Goal: Transaction & Acquisition: Book appointment/travel/reservation

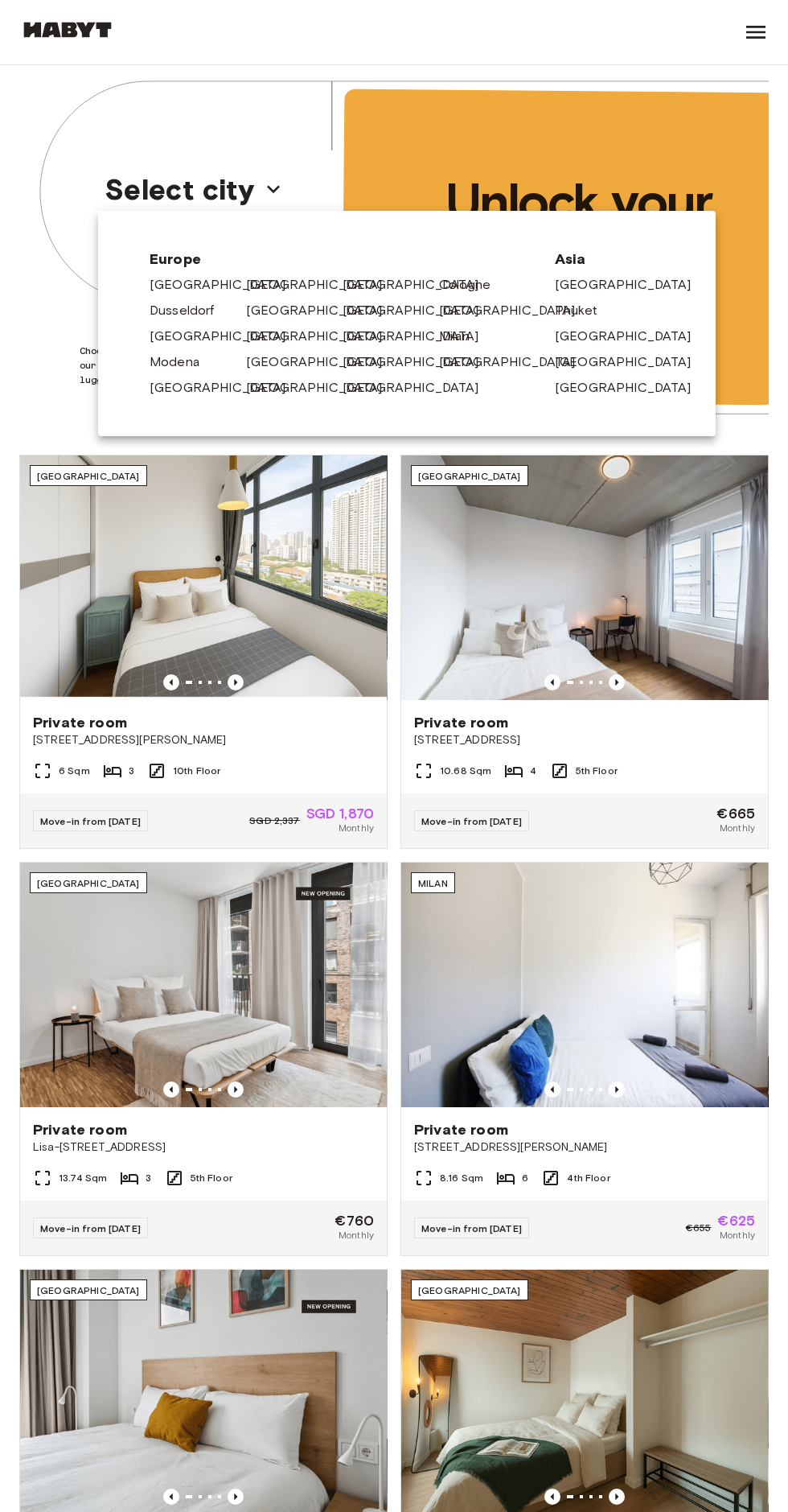
click at [272, 275] on link "[GEOGRAPHIC_DATA]" at bounding box center [322, 285] width 153 height 19
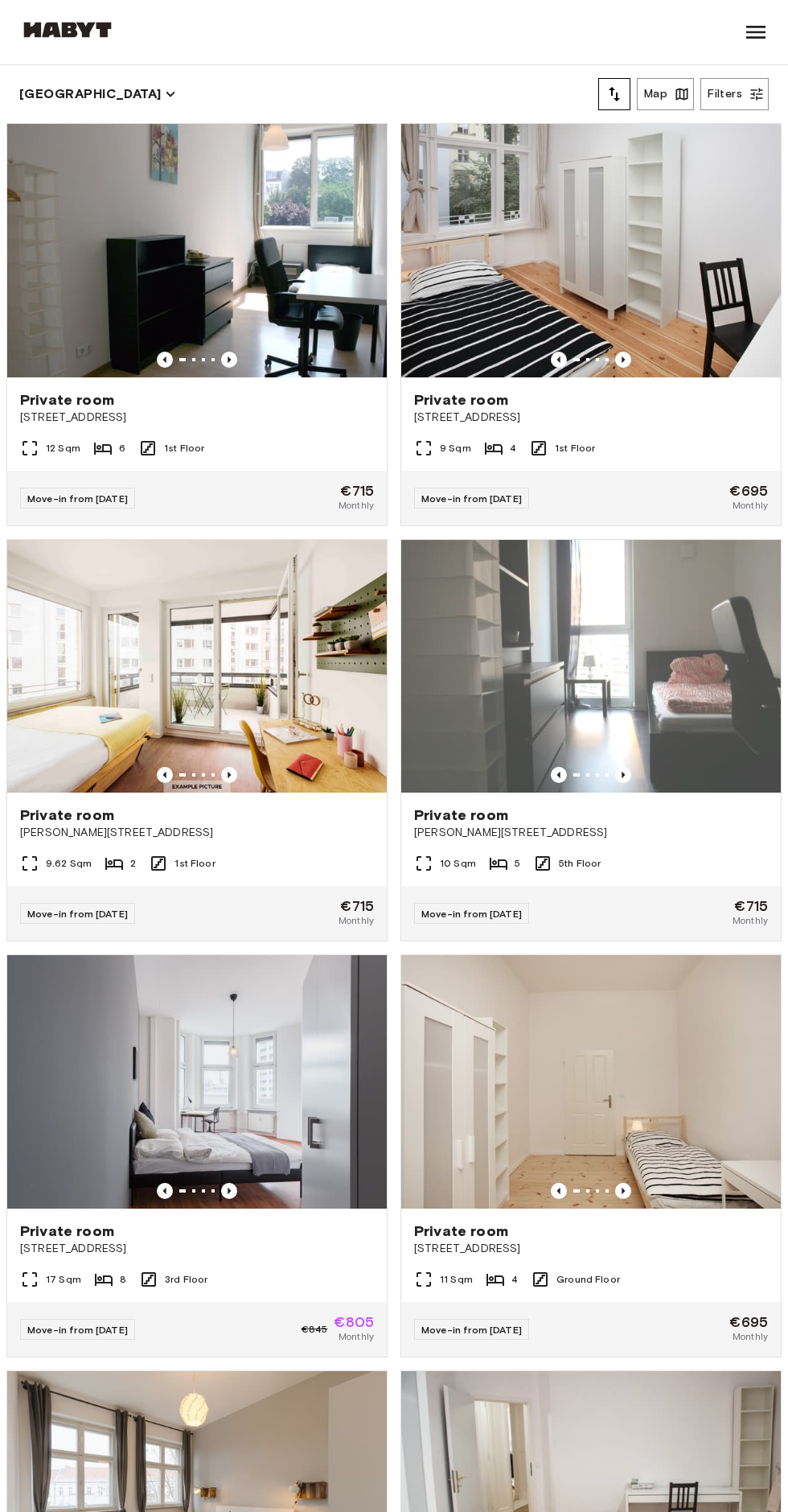
click at [655, 484] on div "Move-in from 21 Sep 25 €695 Monthly" at bounding box center [591, 498] width 379 height 55
click at [341, 823] on div "Private room" at bounding box center [196, 815] width 354 height 19
click at [211, 469] on div "12 Sqm 6 1st Floor" at bounding box center [197, 454] width 379 height 32
click at [658, 455] on div "9 Sqm 4 1st Floor" at bounding box center [591, 454] width 379 height 32
click at [622, 434] on div "Private room Ratiborstraße 9" at bounding box center [591, 408] width 379 height 61
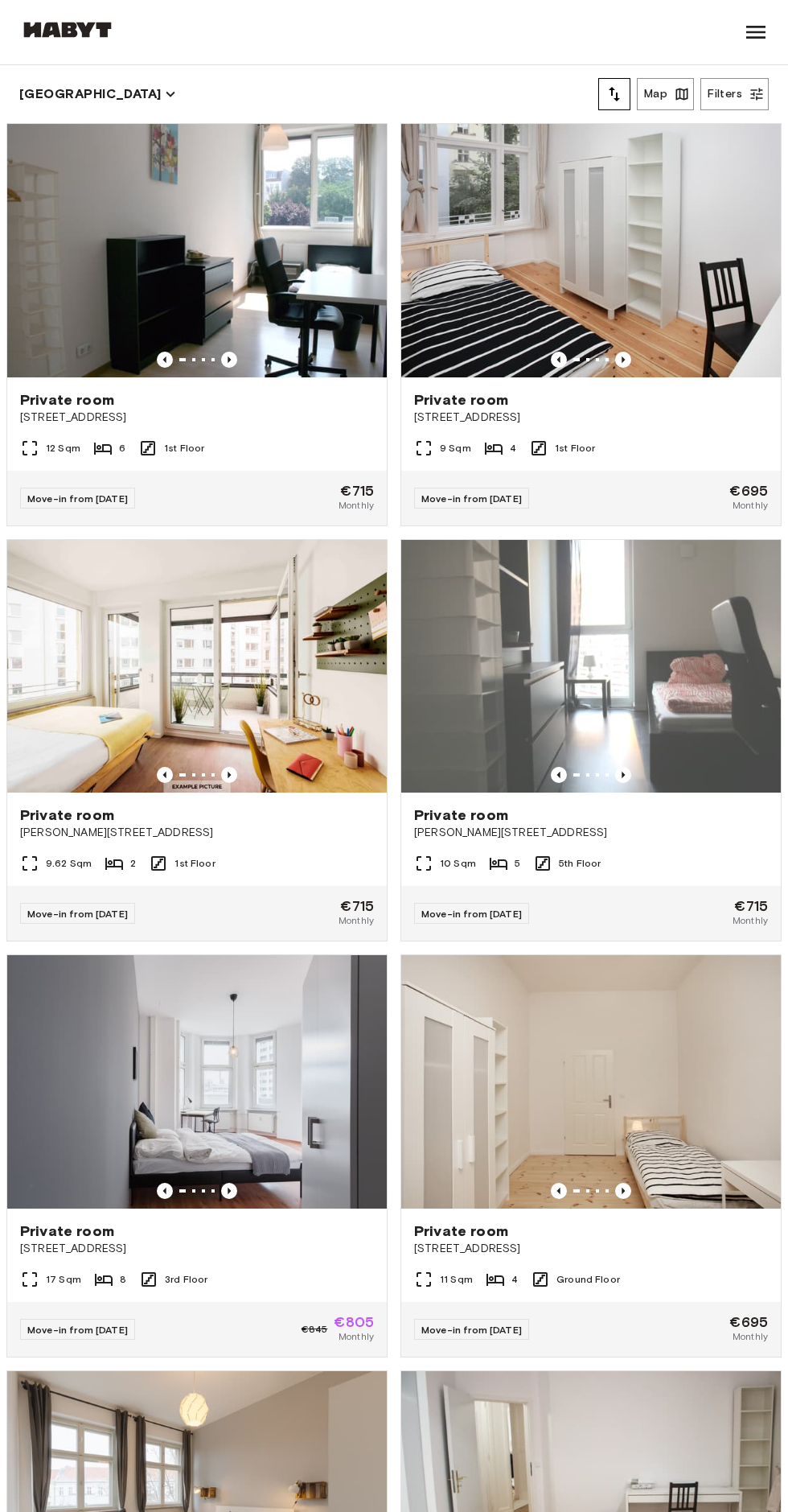
click at [288, 790] on img at bounding box center [197, 666] width 379 height 253
click at [681, 776] on div at bounding box center [591, 774] width 379 height 16
click at [641, 452] on div "9 Sqm 4 1st Floor" at bounding box center [591, 454] width 379 height 32
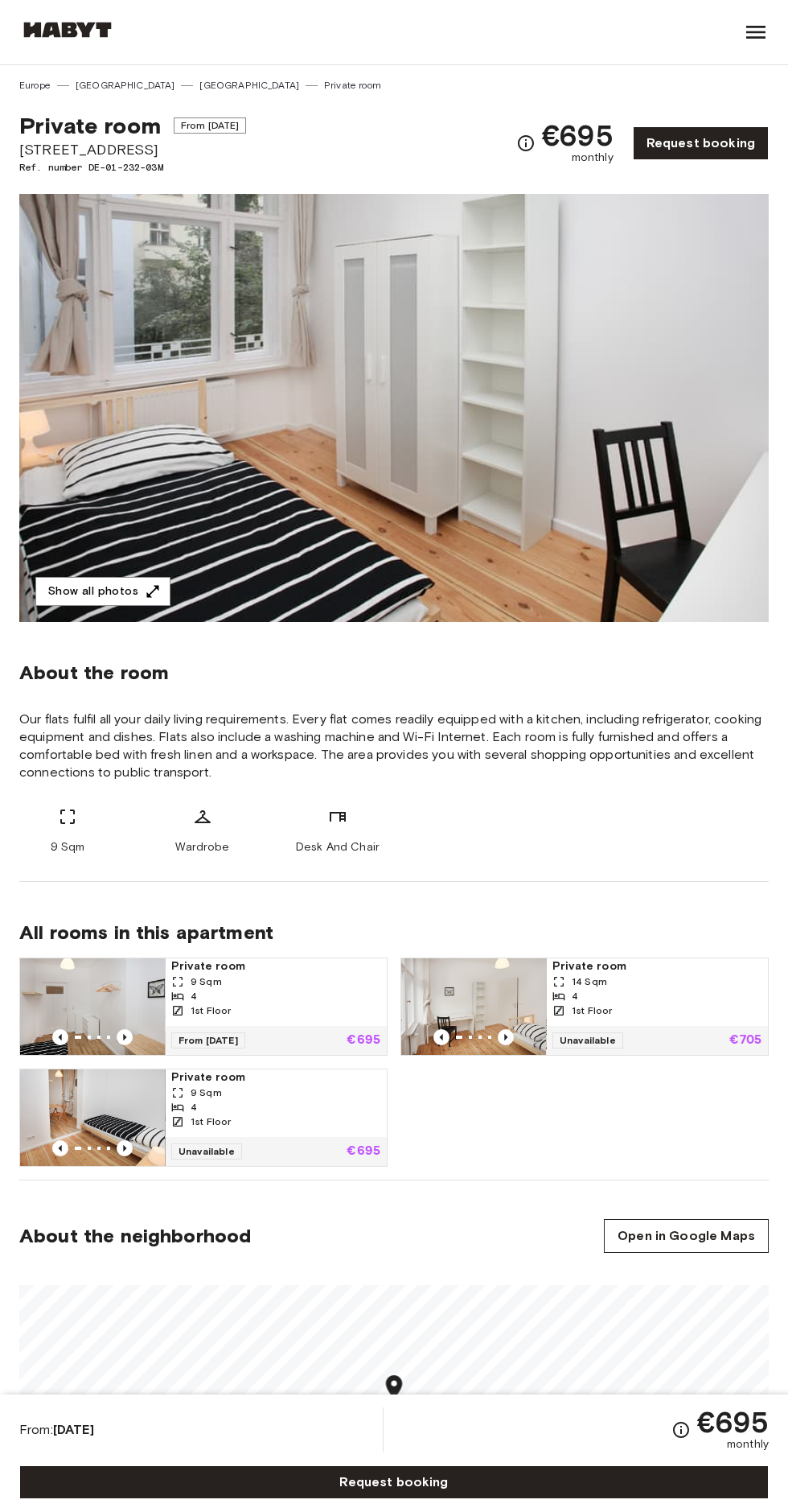
click at [128, 580] on button "Show all photos" at bounding box center [102, 591] width 135 height 29
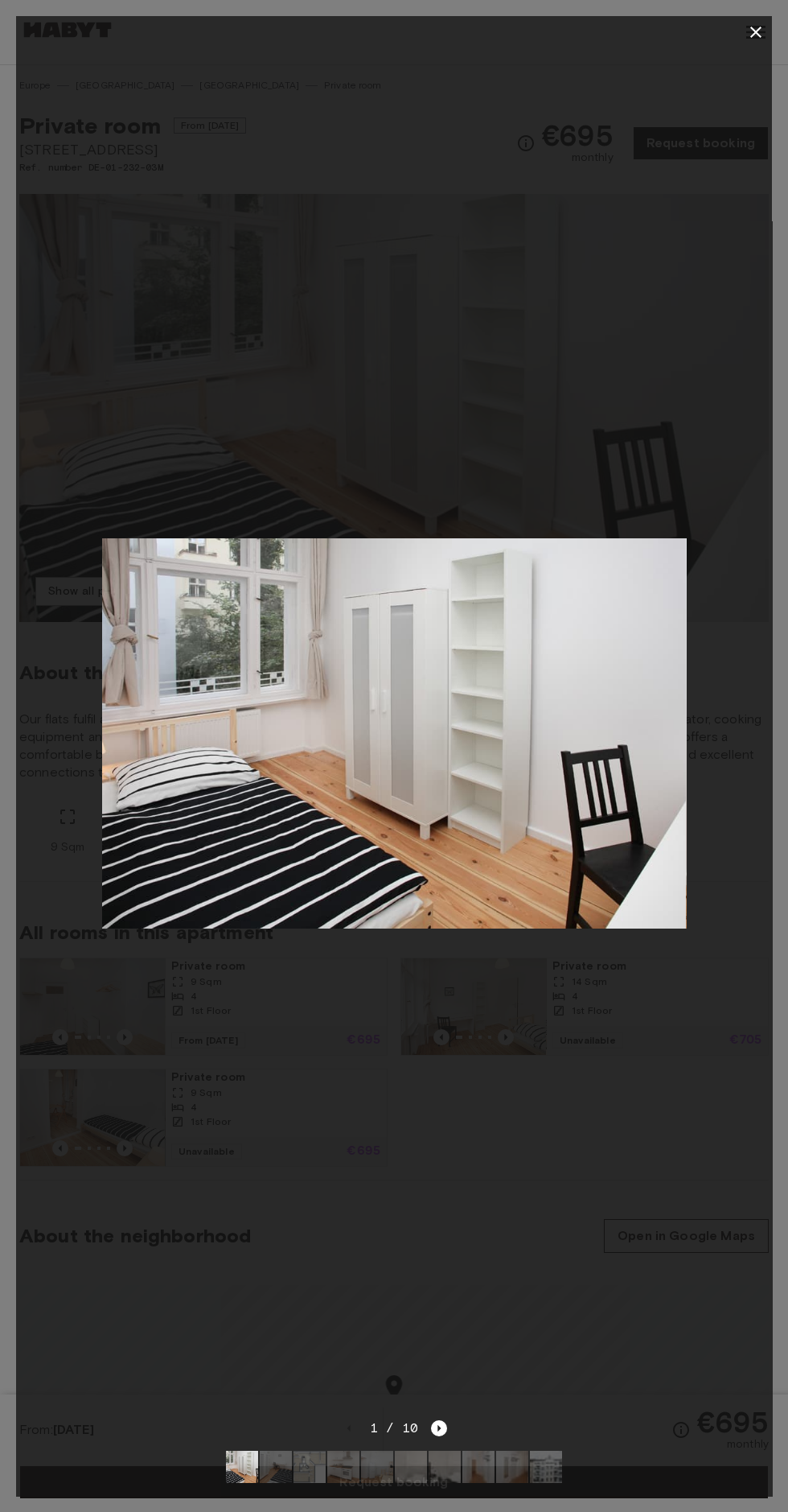
click at [752, 36] on icon "button" at bounding box center [756, 32] width 11 height 11
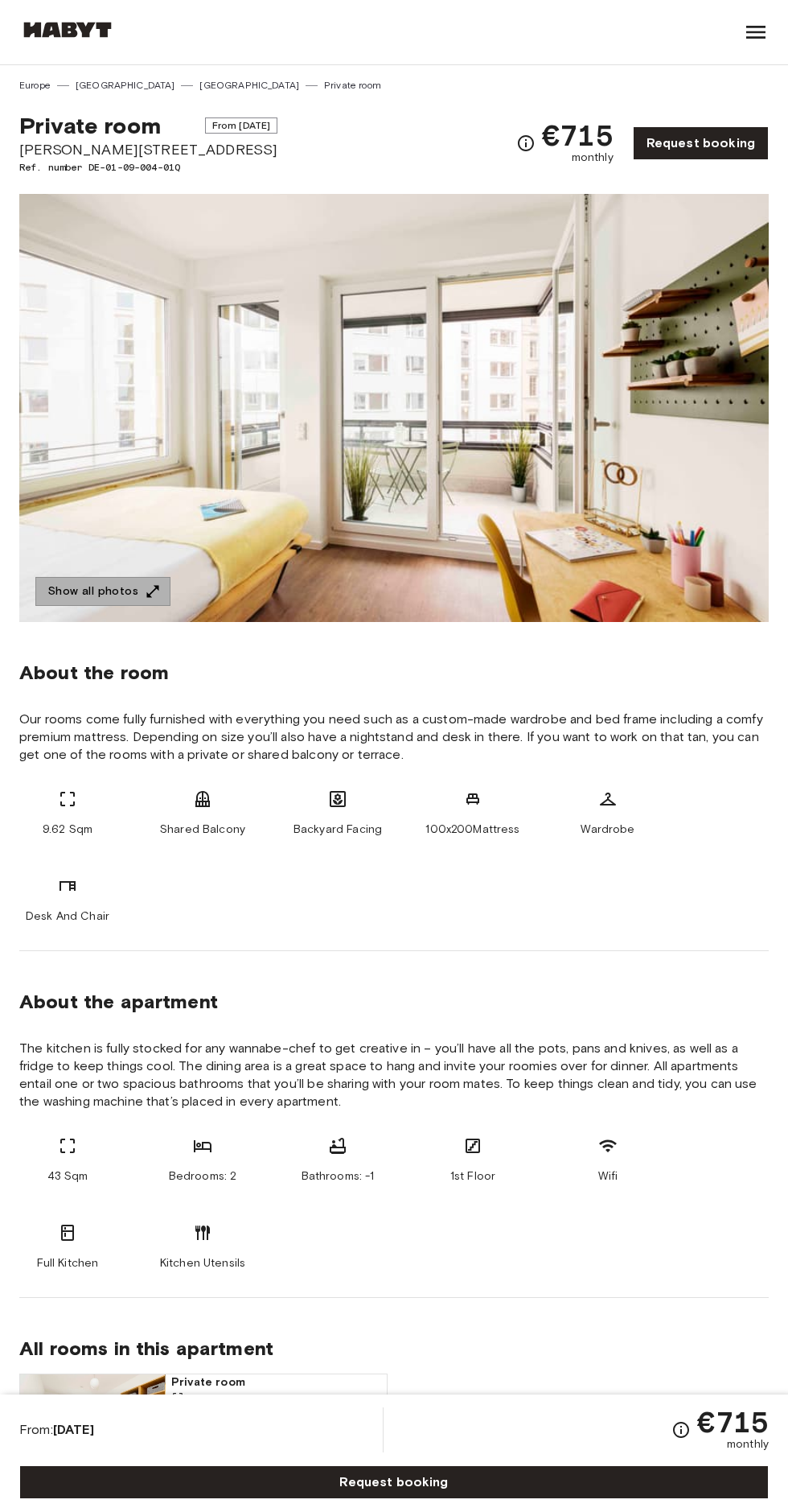
click at [150, 590] on icon "button" at bounding box center [153, 591] width 12 height 12
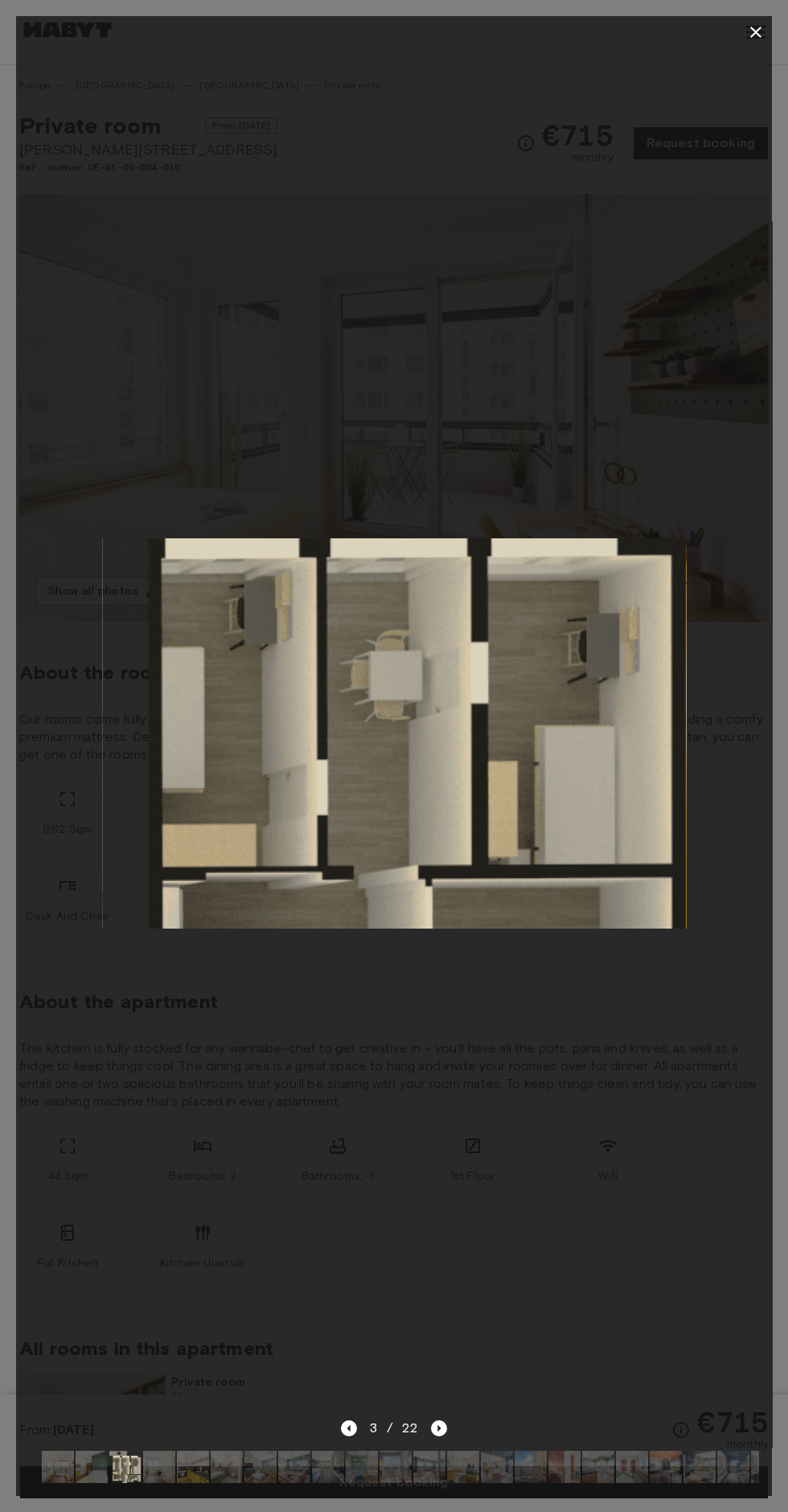
click at [742, 20] on div at bounding box center [394, 32] width 756 height 32
click at [750, 48] on div at bounding box center [394, 733] width 756 height 1370
click at [730, 25] on div at bounding box center [394, 32] width 756 height 32
click at [756, 32] on icon "button" at bounding box center [756, 32] width 11 height 11
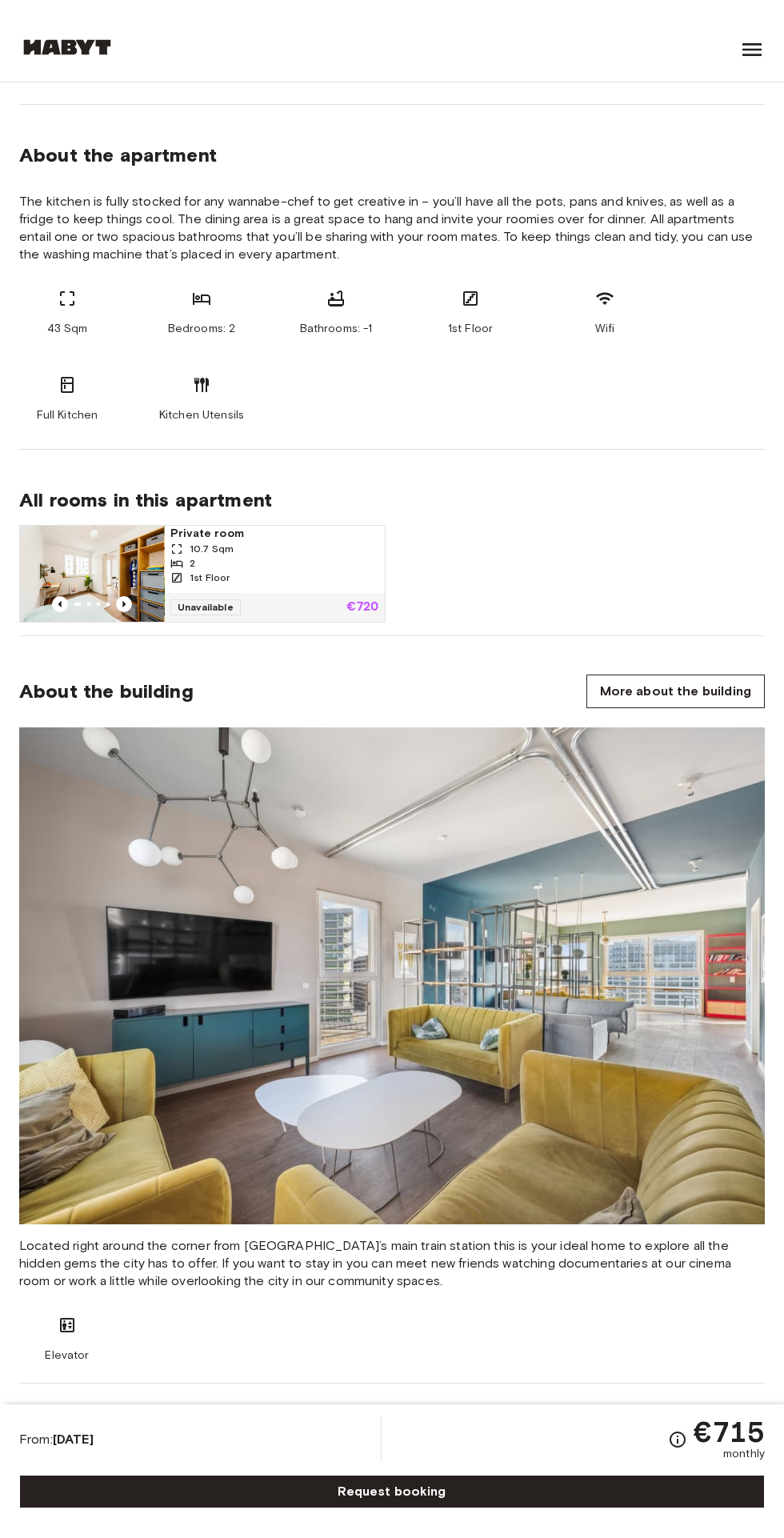
scroll to position [858, 0]
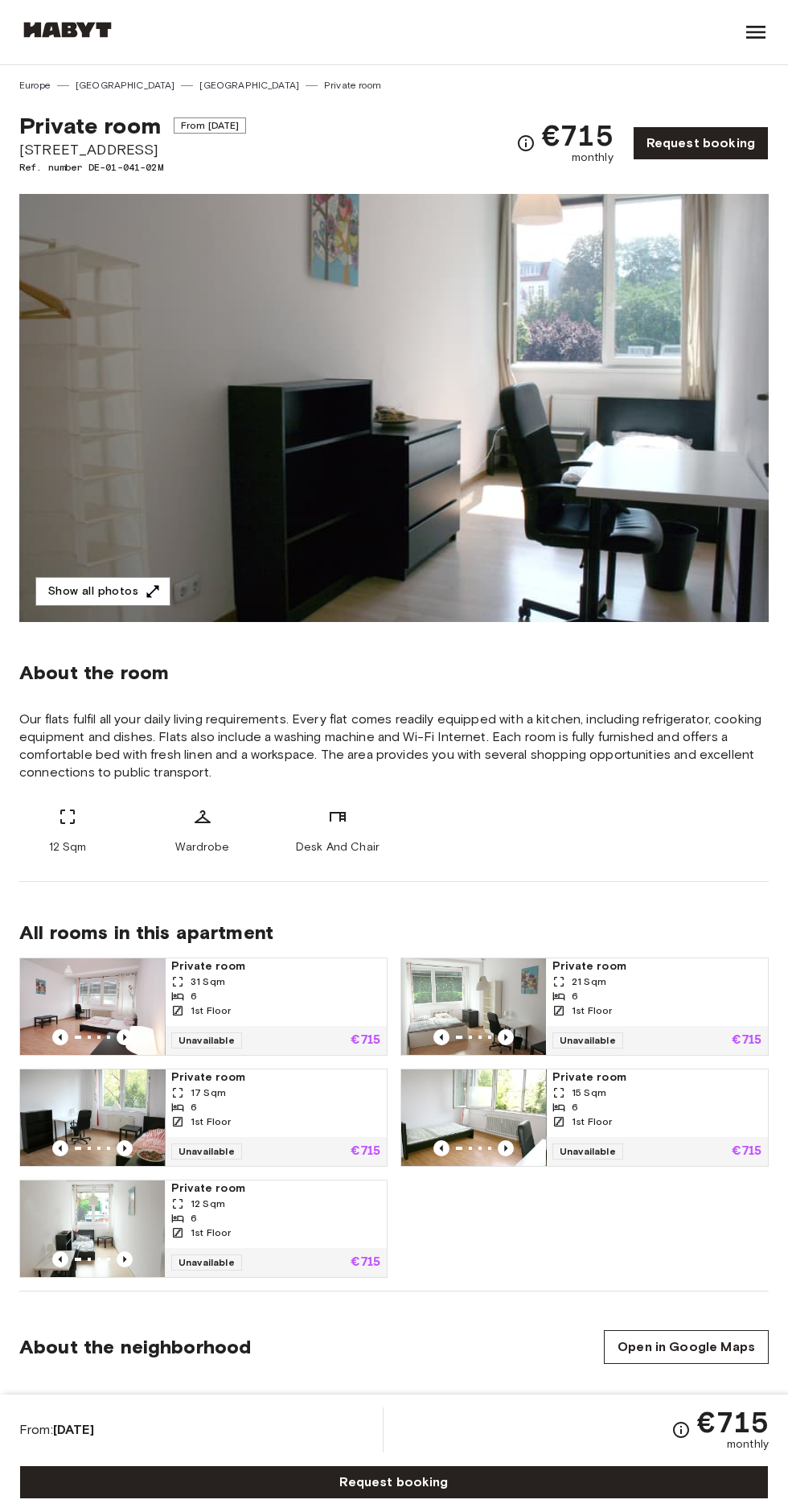
click at [150, 590] on icon "button" at bounding box center [153, 591] width 12 height 12
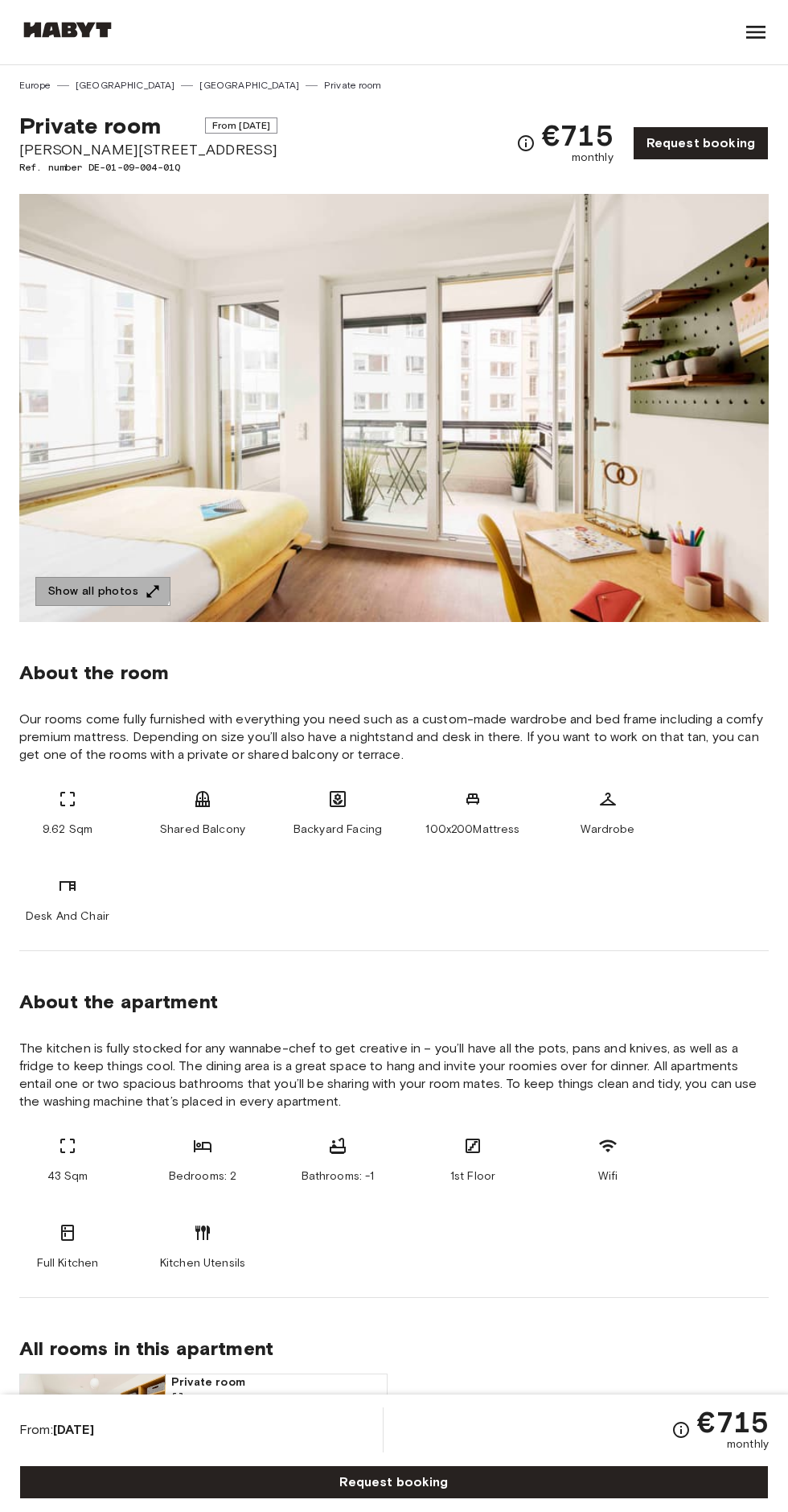
click at [86, 585] on button "Show all photos" at bounding box center [102, 591] width 135 height 29
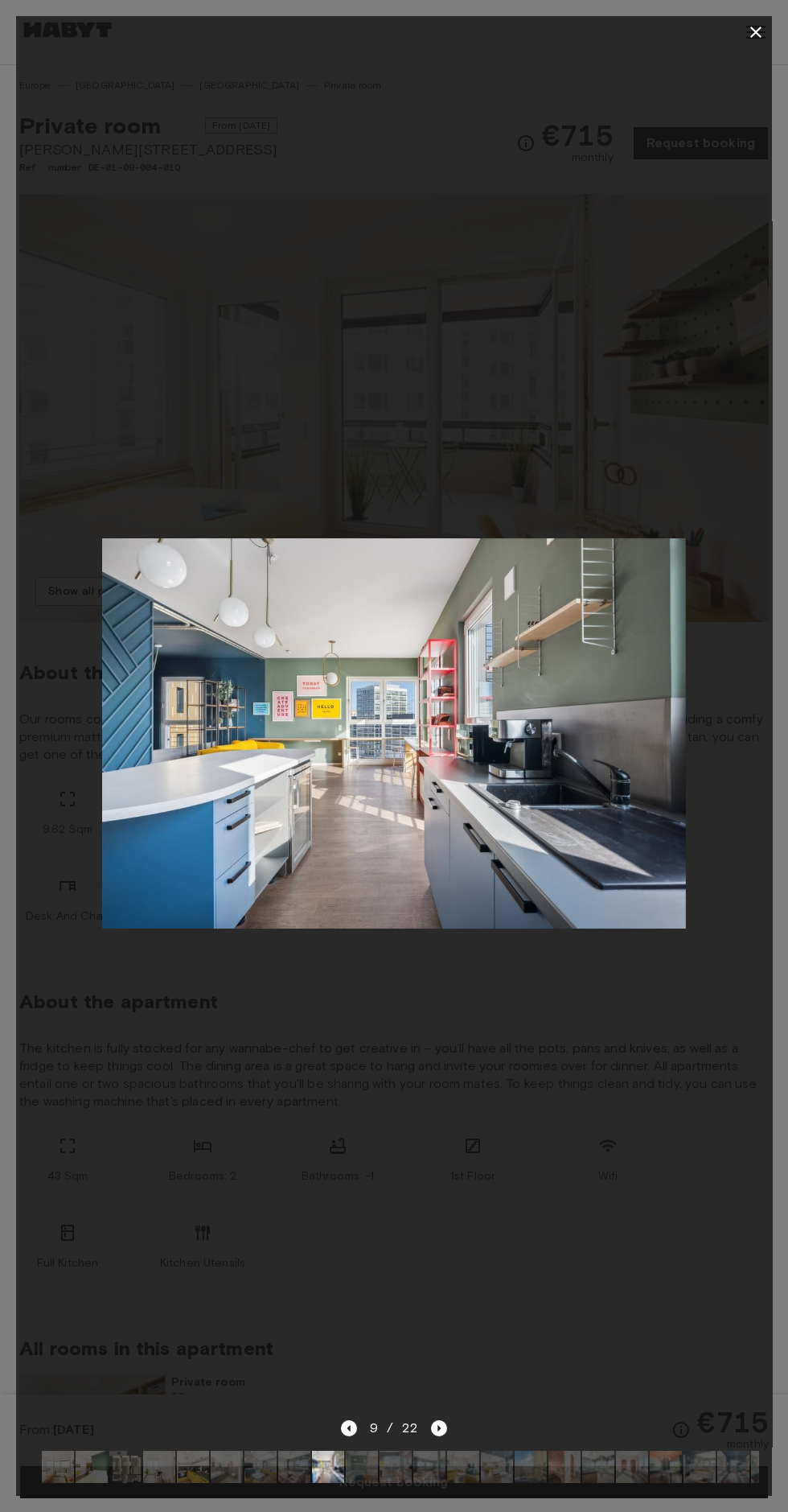
click at [735, 28] on div at bounding box center [394, 32] width 756 height 32
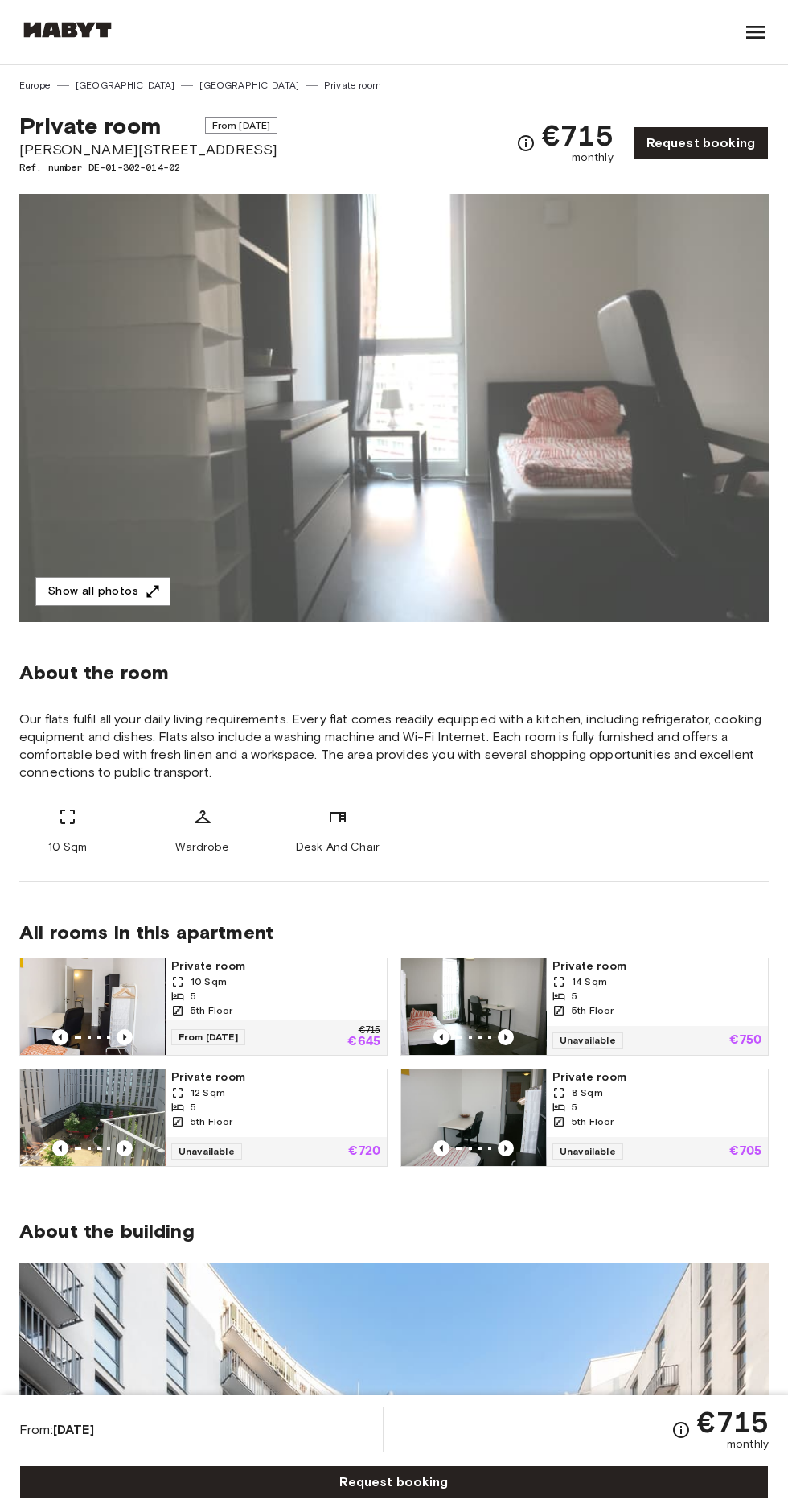
click at [123, 600] on button "Show all photos" at bounding box center [102, 591] width 135 height 29
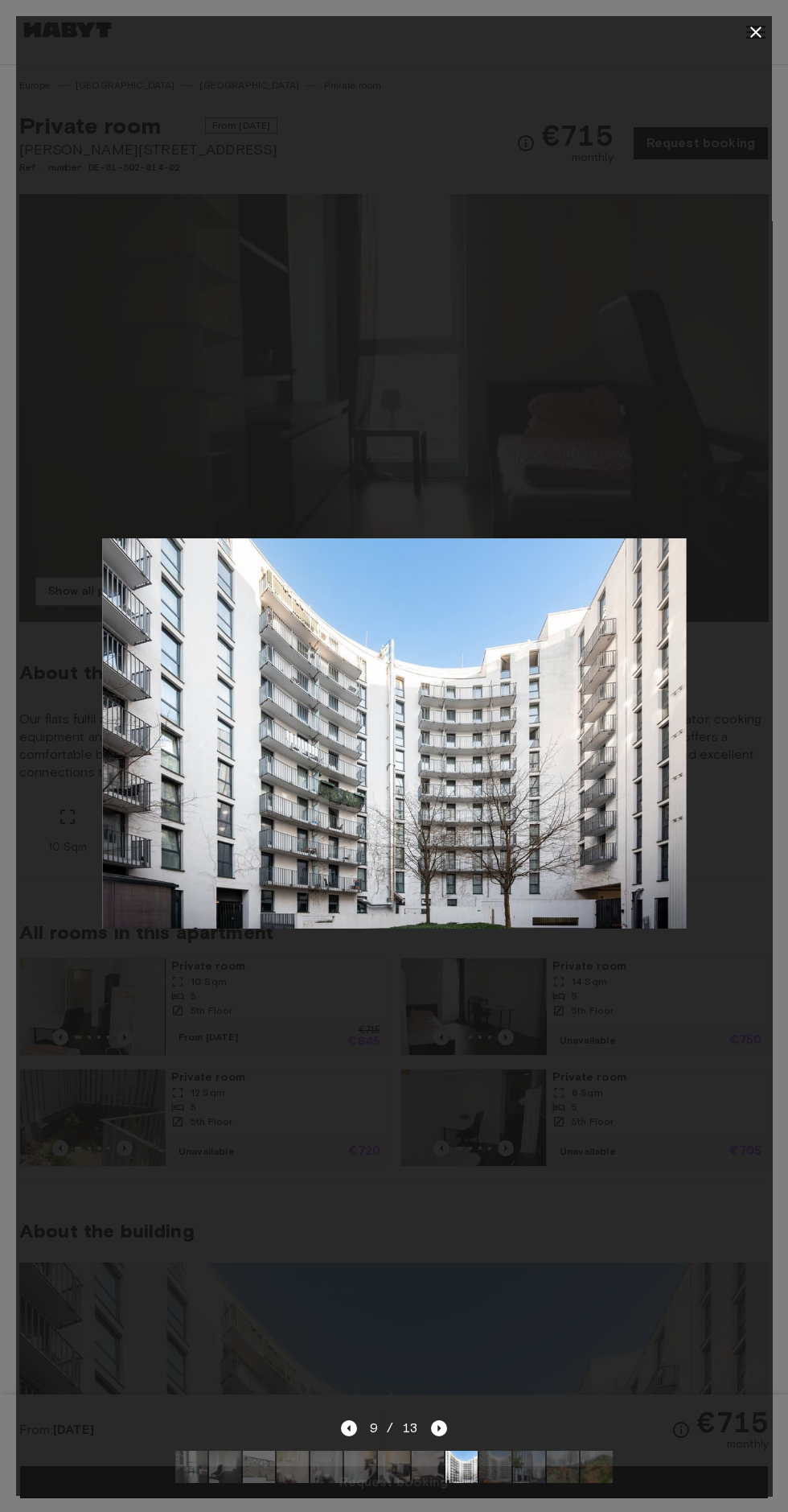
click at [537, 729] on img at bounding box center [395, 732] width 584 height 389
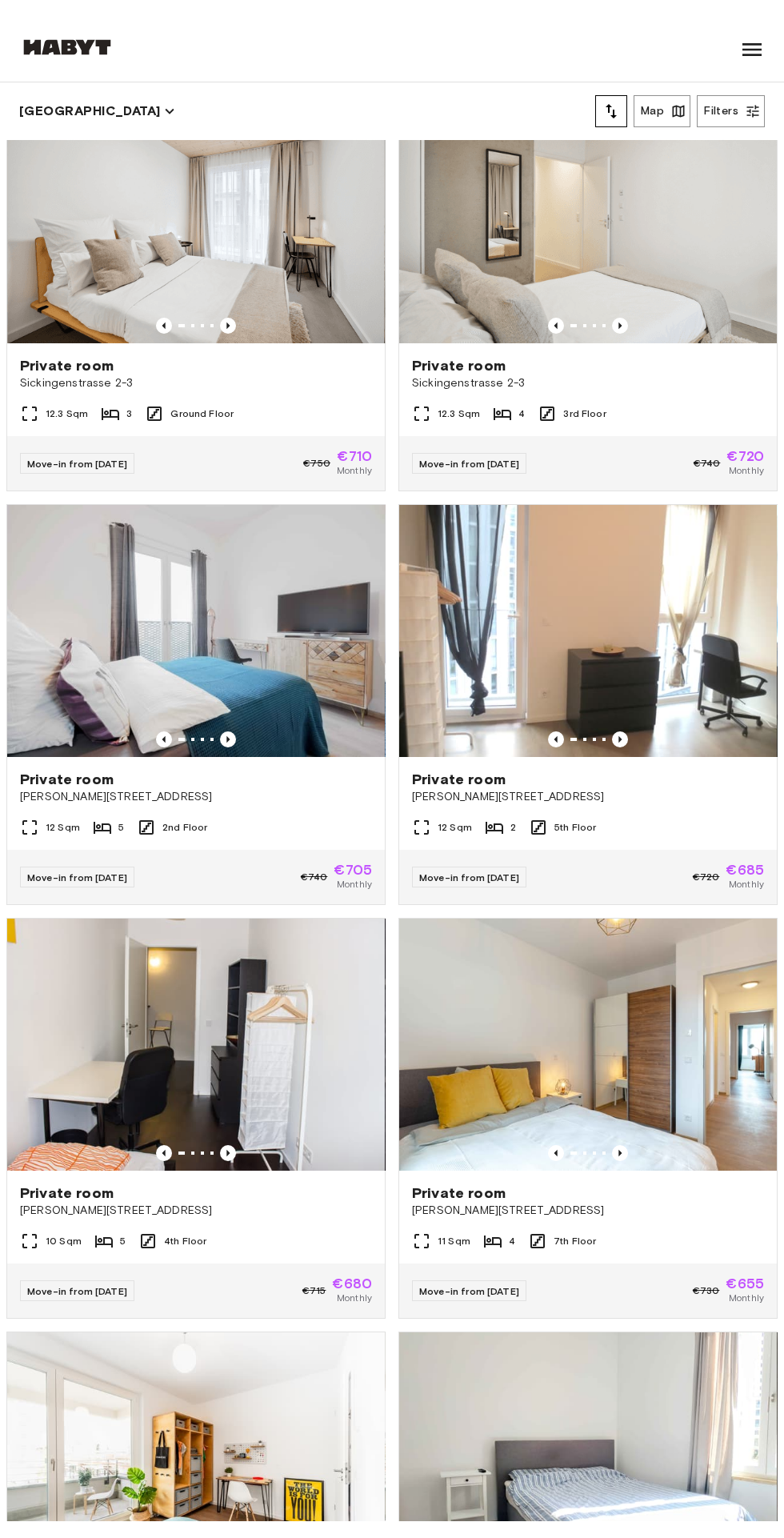
scroll to position [1704, 0]
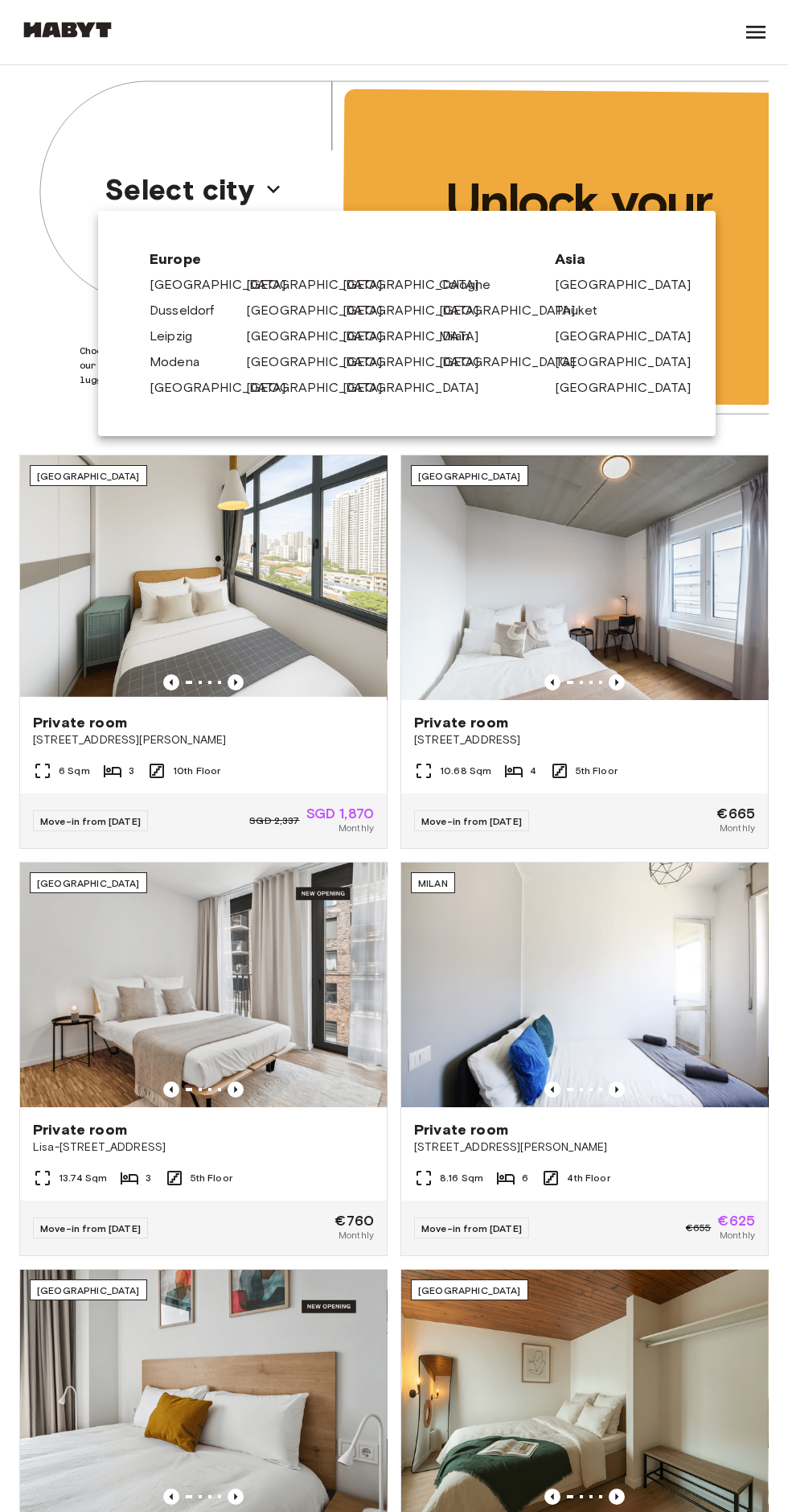
click at [263, 285] on link "[GEOGRAPHIC_DATA]" at bounding box center [322, 285] width 153 height 19
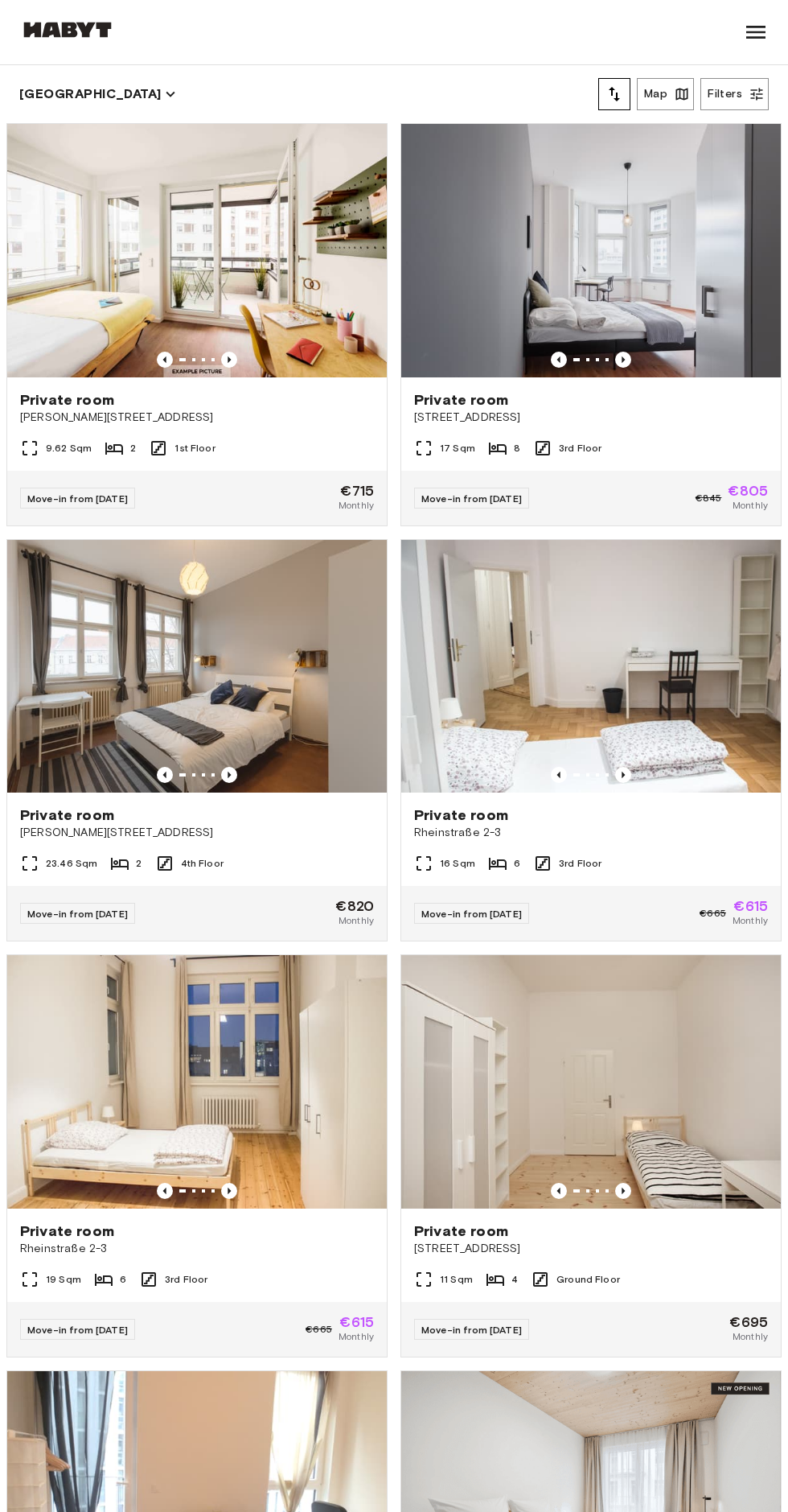
click at [200, 432] on div "Private room Klara-Franke-Straße 24-28" at bounding box center [197, 408] width 379 height 61
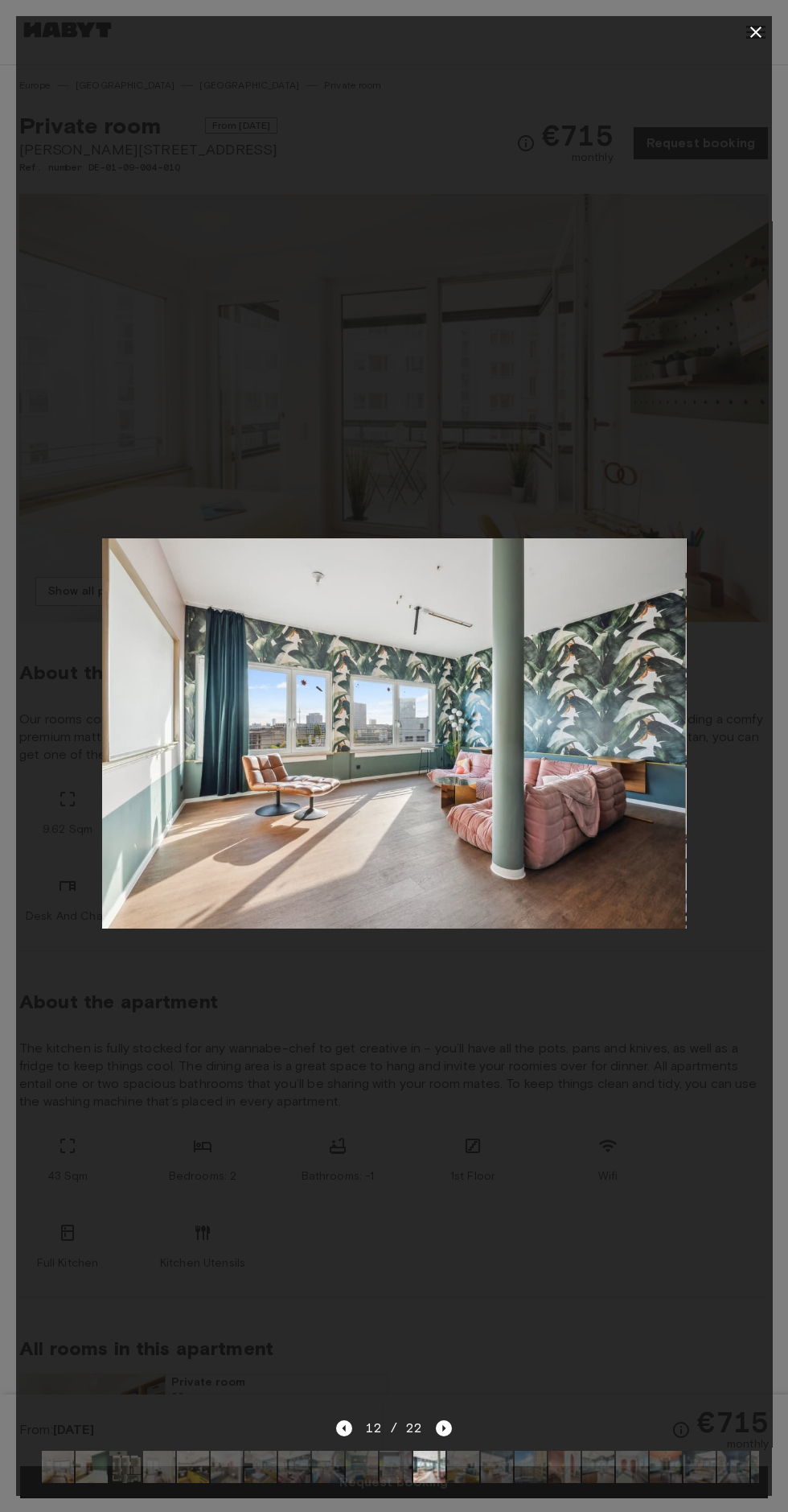
click at [749, 39] on icon "button" at bounding box center [756, 32] width 19 height 19
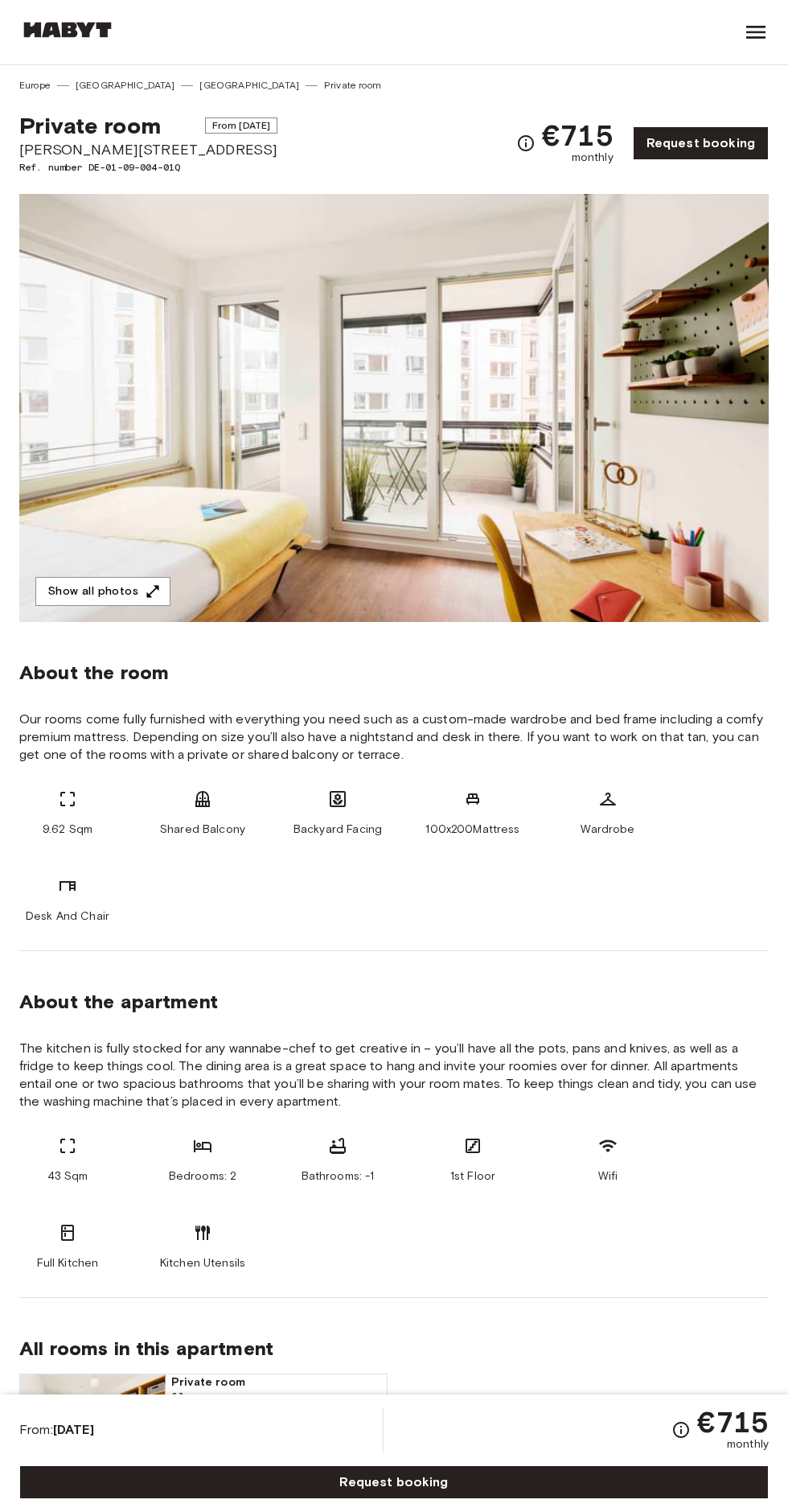
click at [199, 85] on link "[GEOGRAPHIC_DATA]" at bounding box center [248, 84] width 100 height 14
